Goal: Information Seeking & Learning: Learn about a topic

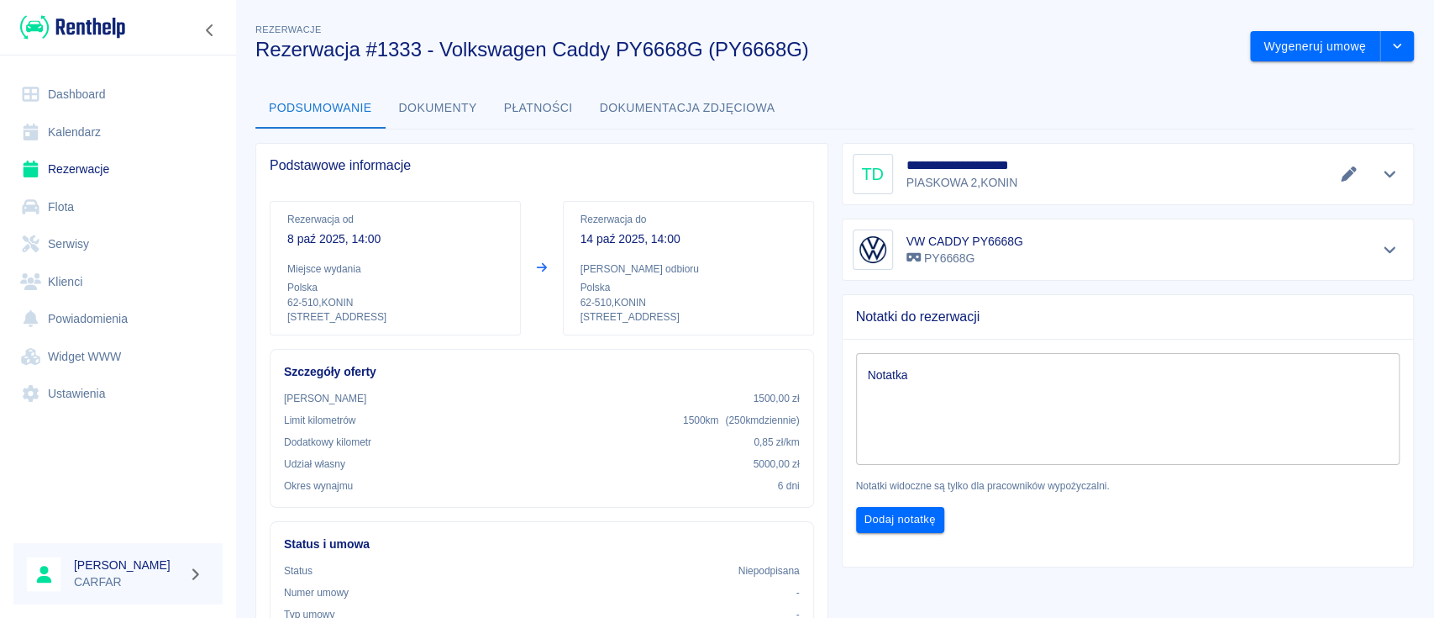
click at [949, 40] on h3 "Rezerwacja #1333 - Volkswagen Caddy PY6668G (PY6668G)" at bounding box center [745, 50] width 981 height 24
click at [77, 205] on link "Flota" at bounding box center [117, 207] width 209 height 38
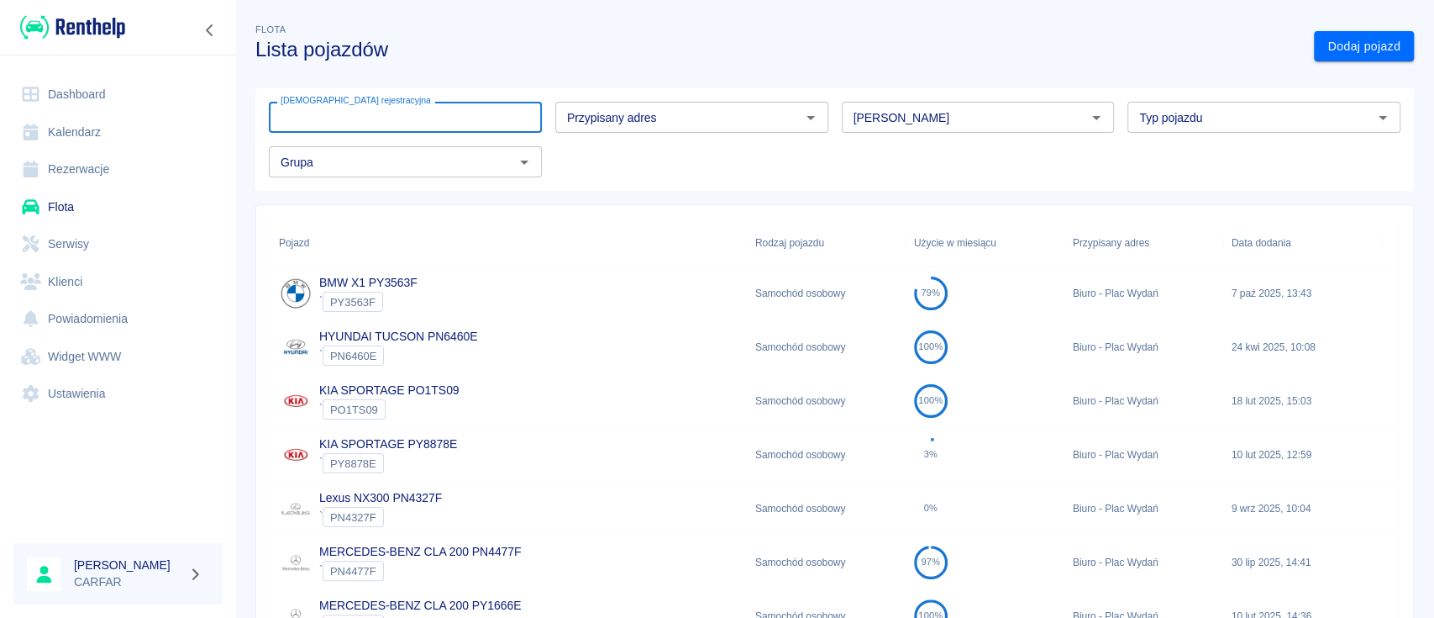
click at [402, 111] on input "[DEMOGRAPHIC_DATA] rejestracyjna" at bounding box center [405, 117] width 273 height 31
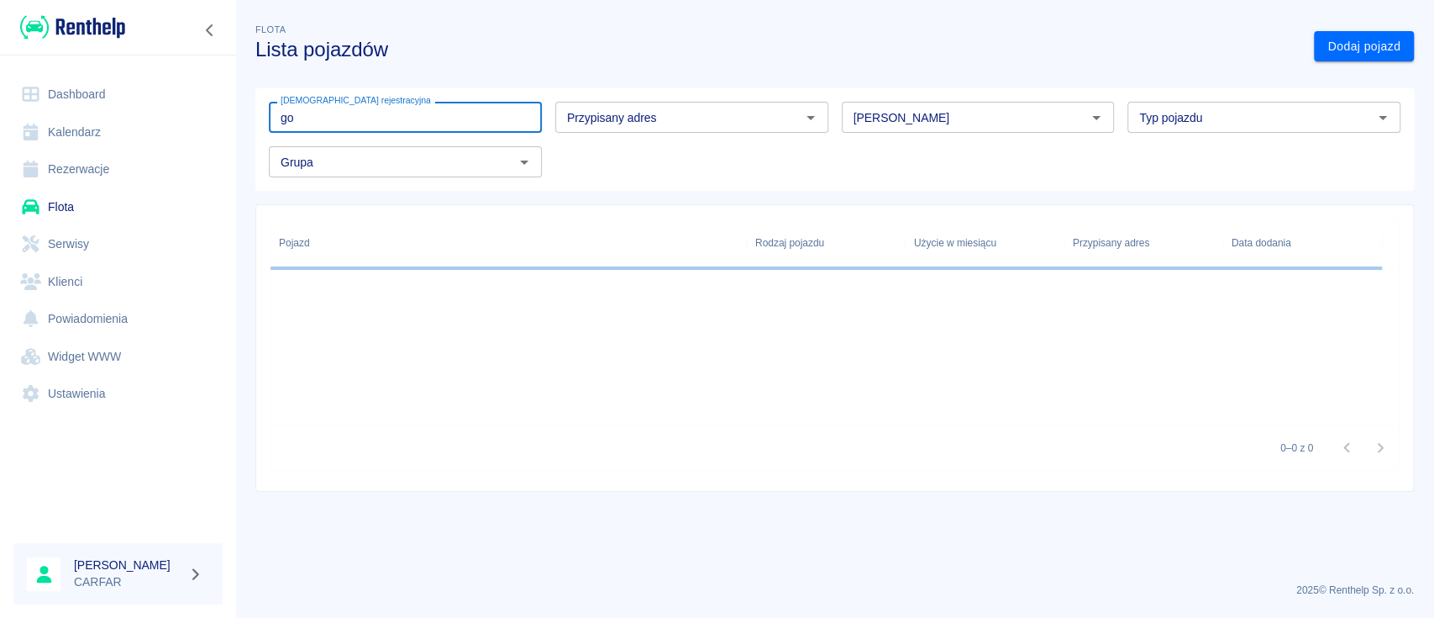
type input "g"
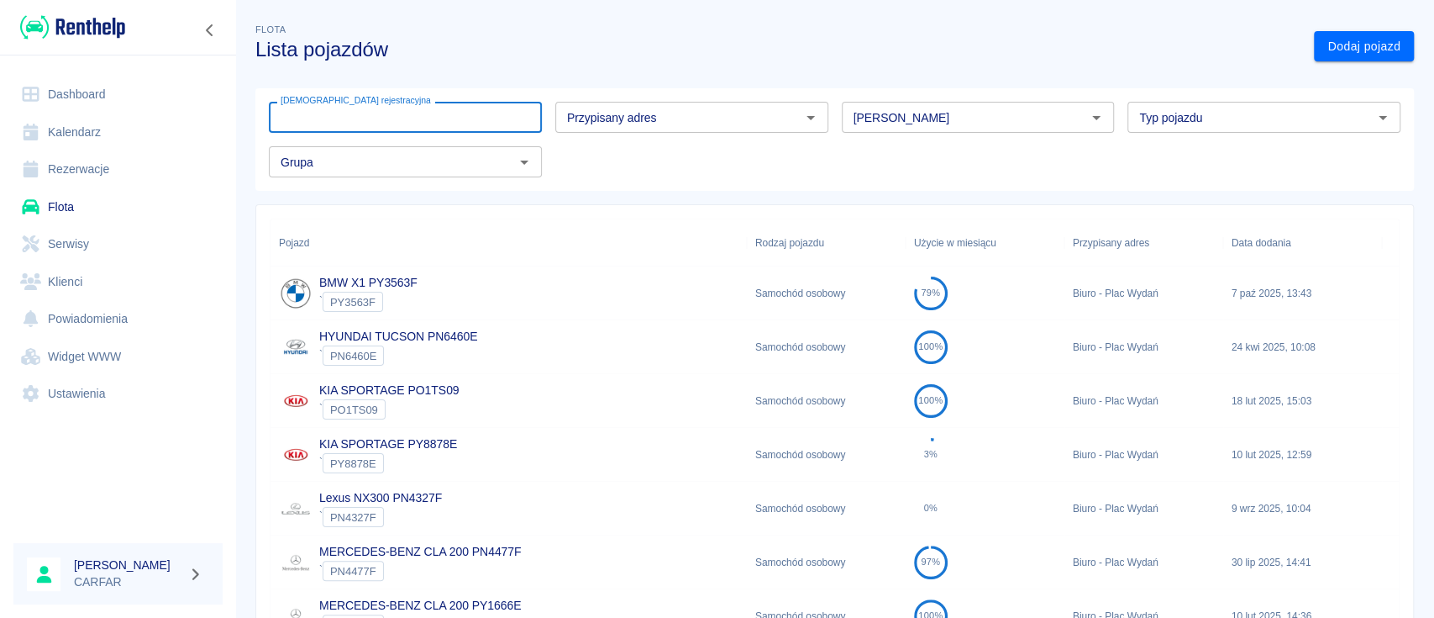
click at [97, 160] on link "Rezerwacje" at bounding box center [117, 169] width 209 height 38
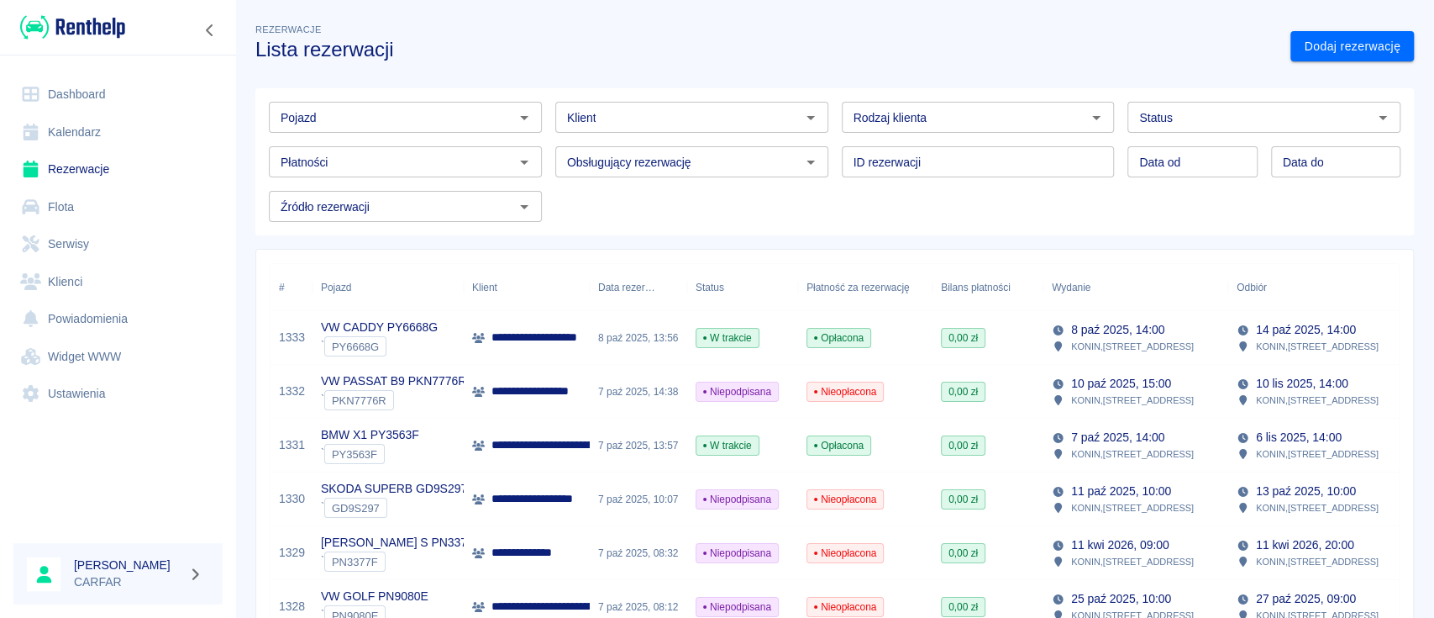
click at [381, 113] on input "Pojazd" at bounding box center [391, 117] width 235 height 21
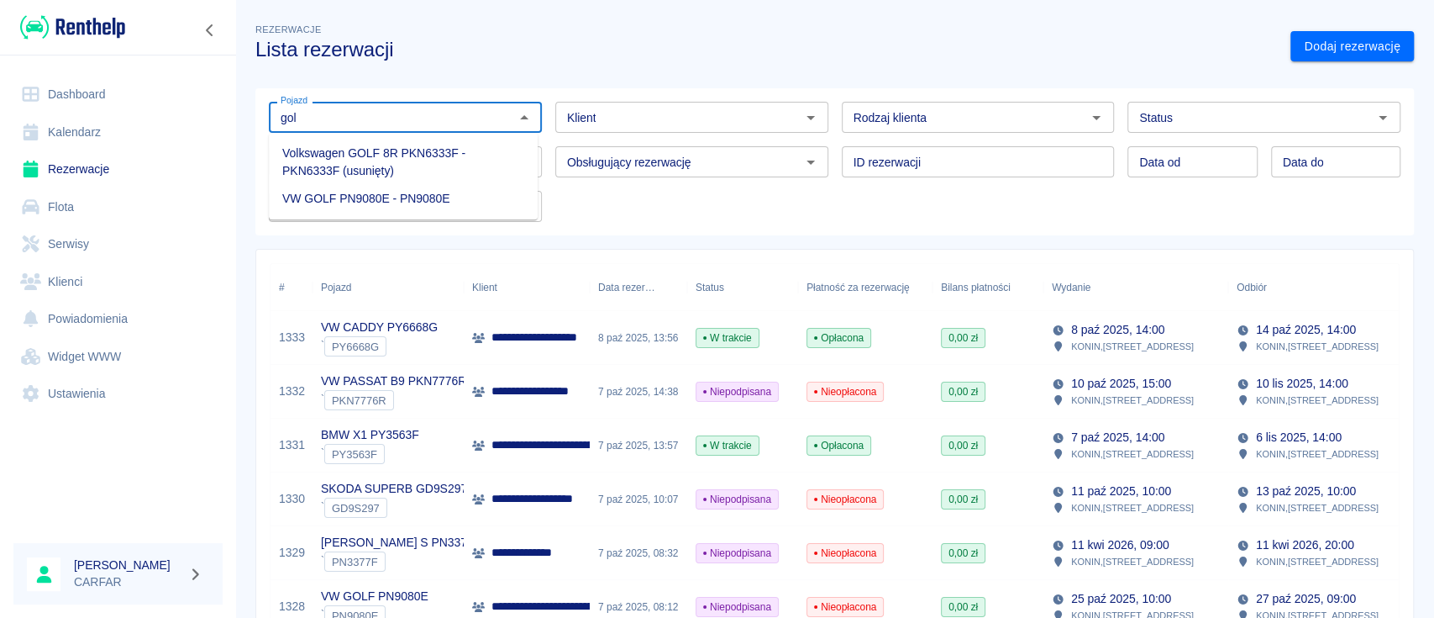
click at [408, 207] on li "VW GOLF PN9080E - PN9080E" at bounding box center [403, 199] width 269 height 28
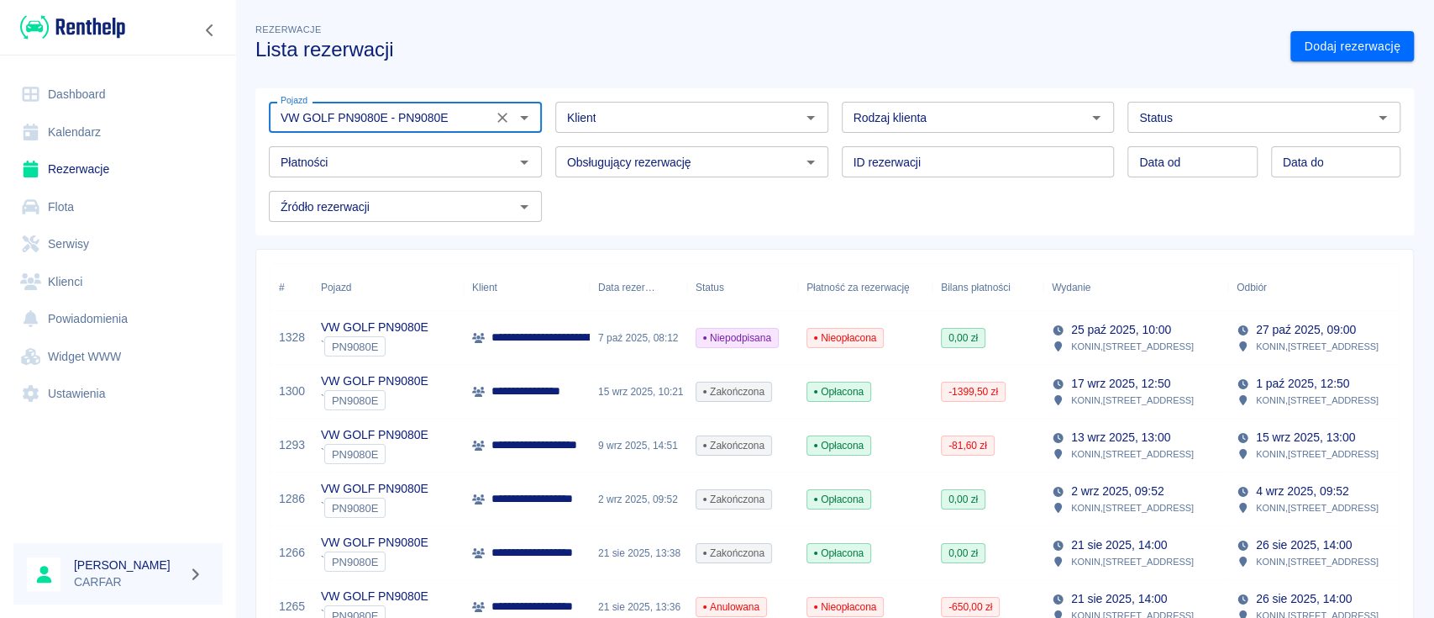
type input "VW GOLF PN9080E - PN9080E"
click at [89, 212] on link "Flota" at bounding box center [117, 207] width 209 height 38
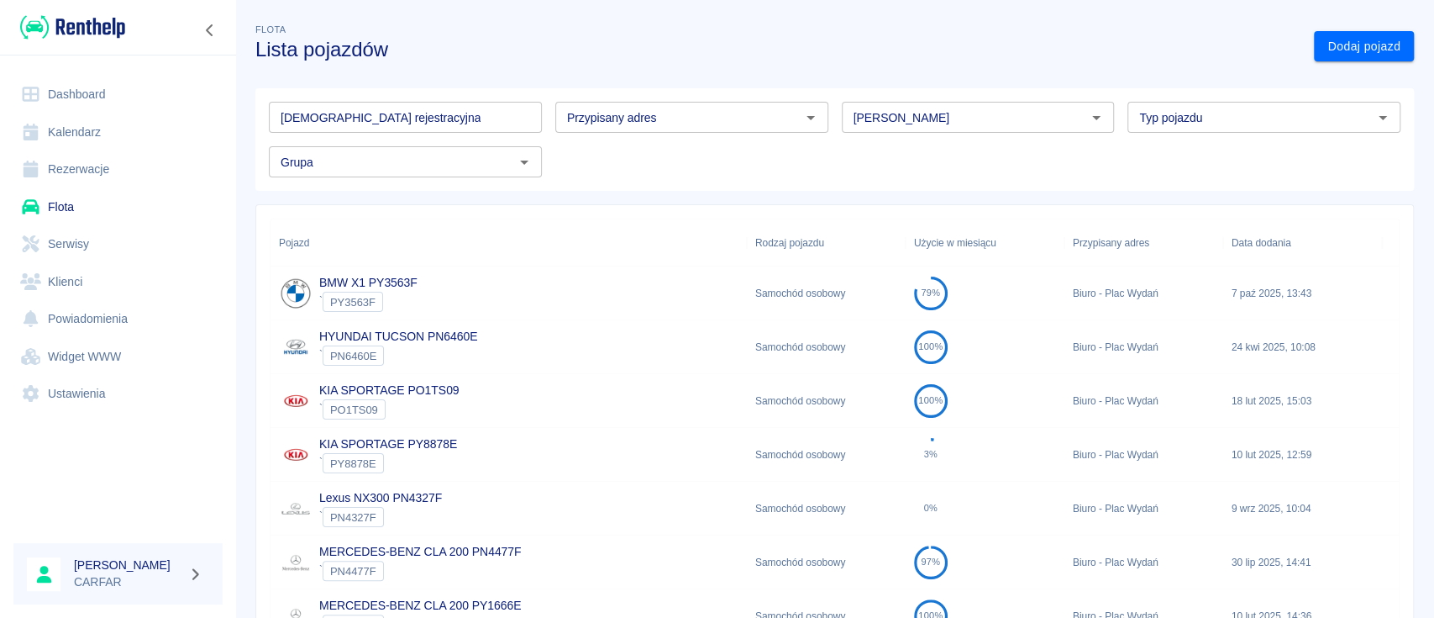
click at [393, 122] on input "[DEMOGRAPHIC_DATA] rejestracyjna" at bounding box center [405, 117] width 273 height 31
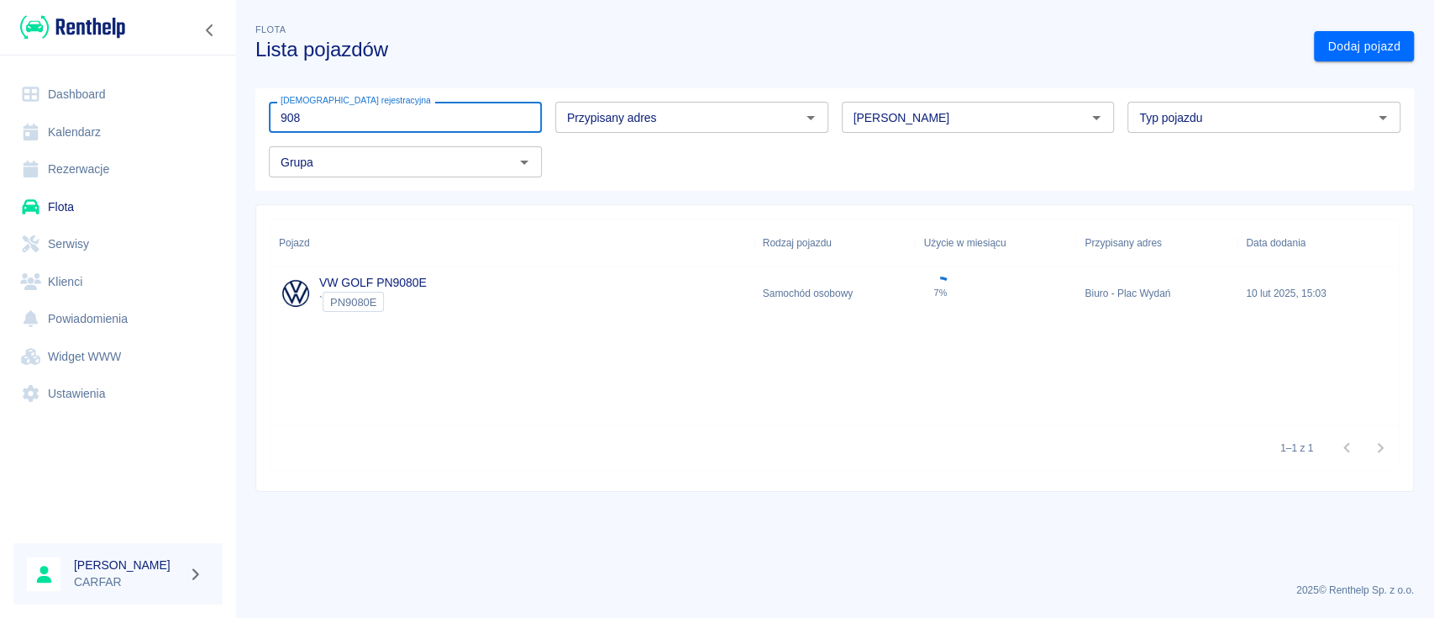
type input "908"
click at [423, 299] on div "` PN9080E" at bounding box center [373, 302] width 108 height 20
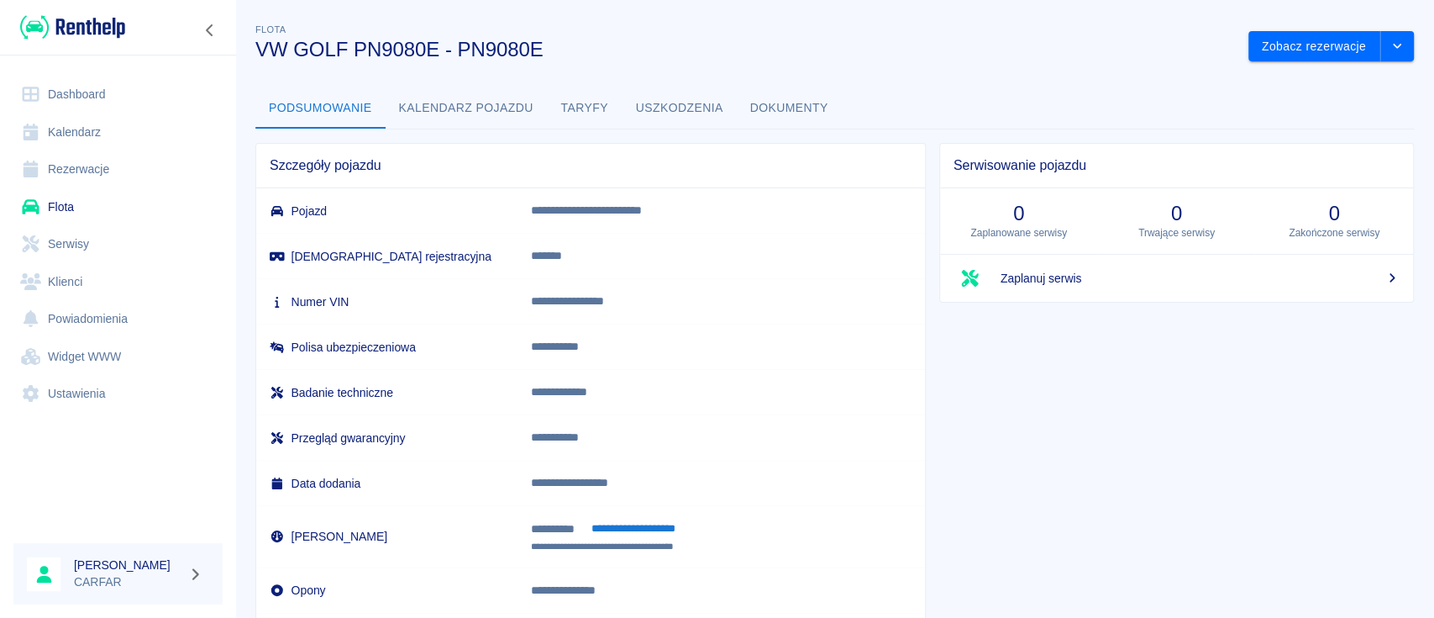
click at [587, 104] on button "Taryfy" at bounding box center [585, 108] width 76 height 40
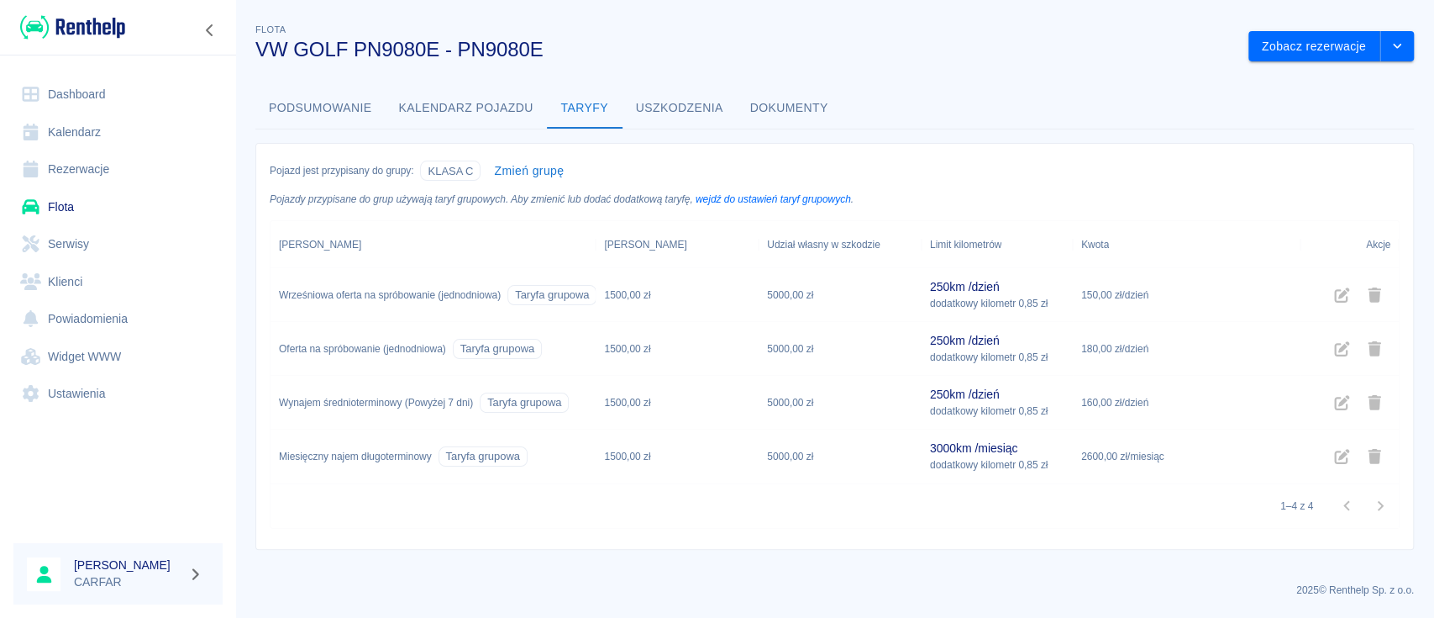
click at [97, 35] on img at bounding box center [72, 27] width 105 height 28
